Goal: Book appointment/travel/reservation

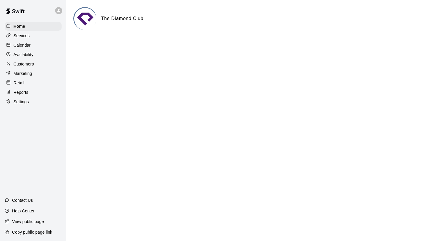
click at [27, 46] on p "Calendar" at bounding box center [22, 45] width 17 height 6
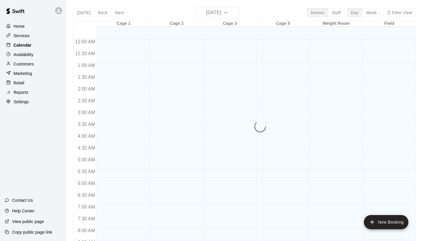
scroll to position [316, 0]
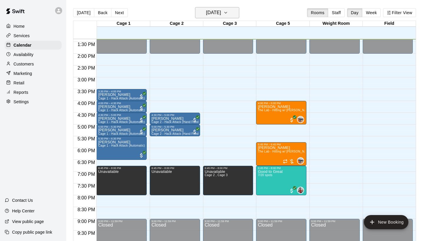
click at [228, 13] on icon "button" at bounding box center [225, 12] width 5 height 7
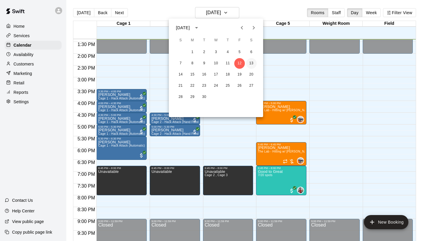
click at [251, 66] on button "13" at bounding box center [251, 63] width 11 height 11
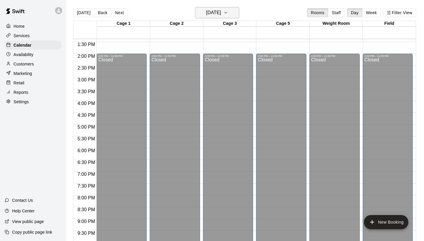
click at [221, 14] on h6 "[DATE]" at bounding box center [213, 13] width 15 height 8
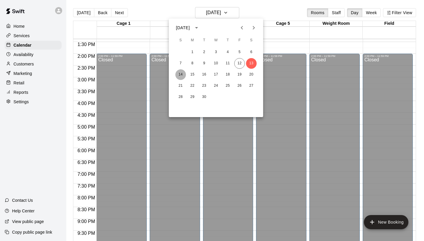
click at [179, 75] on button "14" at bounding box center [180, 74] width 11 height 11
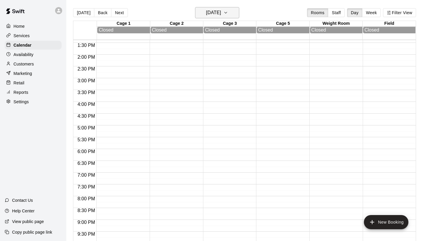
click at [221, 11] on h6 "[DATE]" at bounding box center [213, 13] width 15 height 8
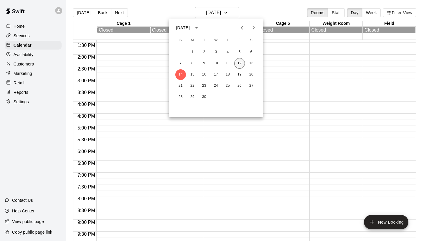
click at [241, 63] on button "12" at bounding box center [239, 63] width 11 height 11
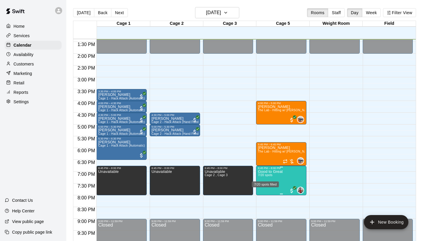
click at [267, 175] on span "7/20 spots" at bounding box center [265, 174] width 14 height 3
click at [264, 195] on img "edit" at bounding box center [264, 193] width 7 height 7
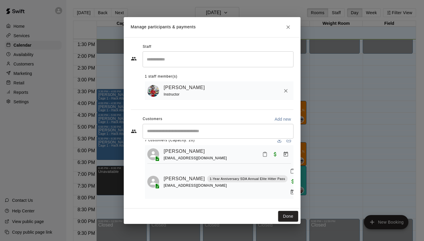
scroll to position [0, 0]
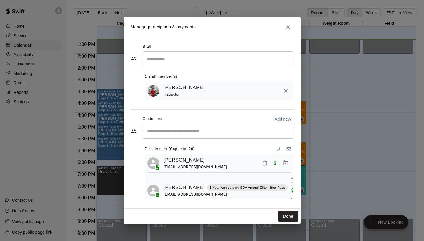
click at [289, 28] on icon "Close" at bounding box center [288, 27] width 6 height 6
